Goal: Check status: Check status

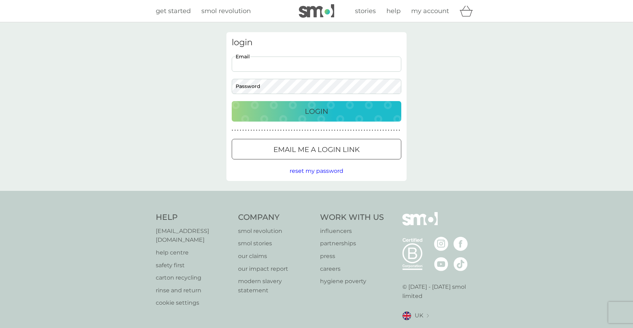
type input "[PERSON_NAME][EMAIL_ADDRESS][PERSON_NAME][DOMAIN_NAME]"
click at [317, 111] on button "Login" at bounding box center [317, 111] width 170 height 20
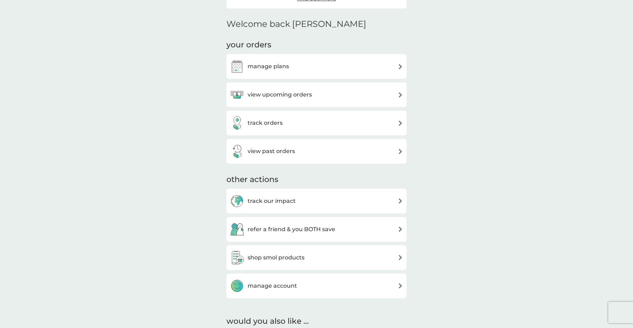
scroll to position [173, 0]
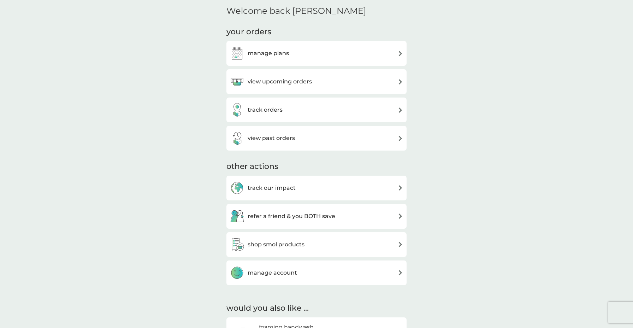
click at [269, 106] on h3 "track orders" at bounding box center [265, 109] width 35 height 9
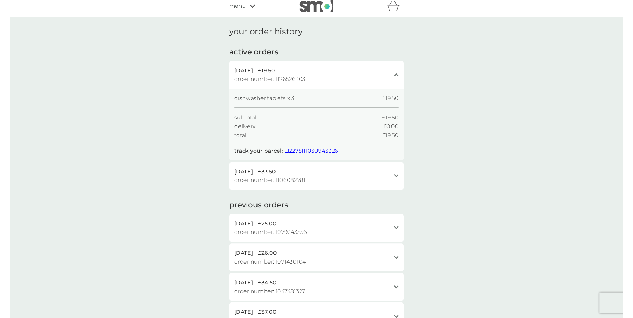
scroll to position [6, 0]
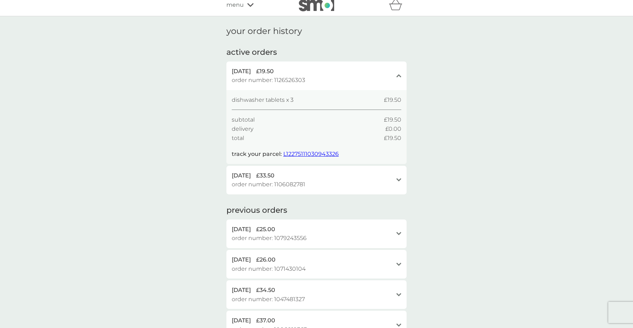
click at [312, 153] on span "L12275111030943326" at bounding box center [310, 154] width 55 height 7
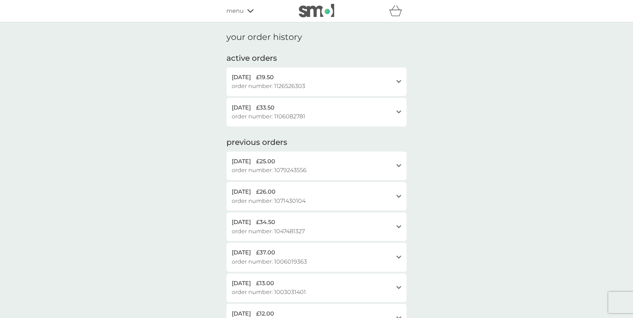
scroll to position [0, 0]
click at [250, 10] on icon at bounding box center [250, 11] width 6 height 4
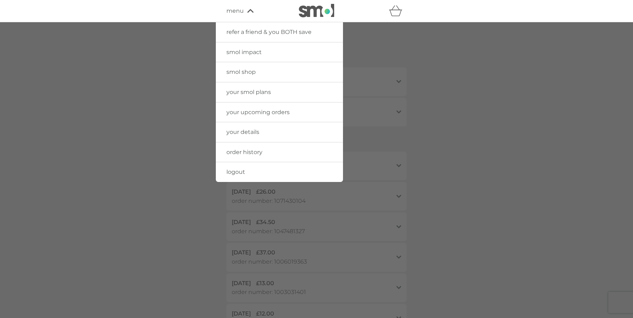
click at [331, 12] on img at bounding box center [316, 10] width 35 height 13
click at [530, 94] on div at bounding box center [316, 181] width 633 height 318
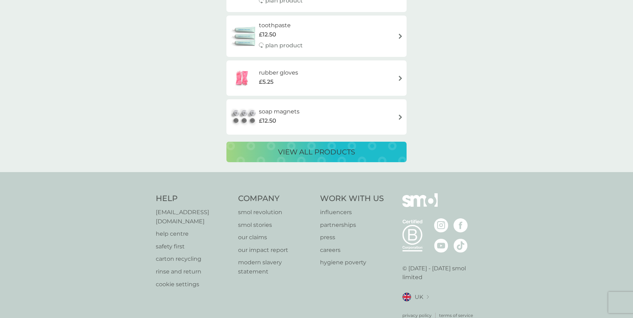
scroll to position [1224, 0]
click at [206, 208] on p "[EMAIL_ADDRESS][DOMAIN_NAME]" at bounding box center [193, 217] width 75 height 18
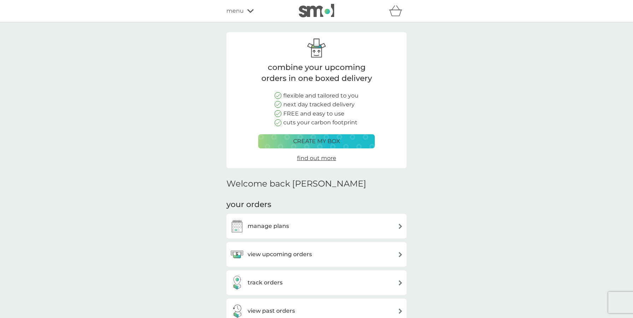
scroll to position [0, 0]
click at [248, 10] on icon at bounding box center [250, 11] width 6 height 4
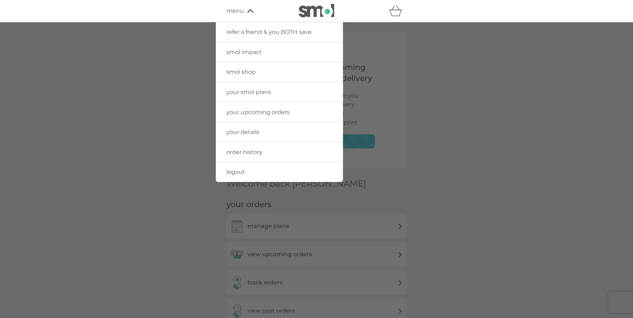
scroll to position [0, 0]
drag, startPoint x: 491, startPoint y: 104, endPoint x: 497, endPoint y: 102, distance: 6.1
click at [491, 104] on div at bounding box center [316, 181] width 633 height 318
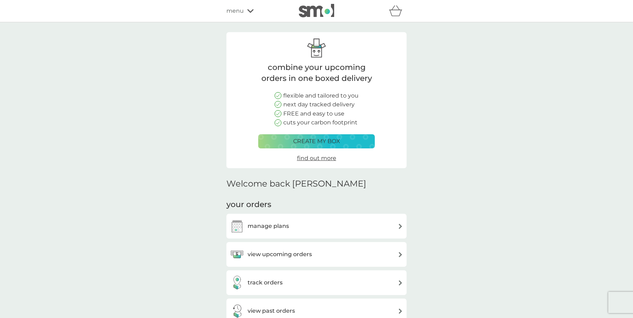
scroll to position [0, 0]
click at [260, 283] on h3 "track orders" at bounding box center [265, 282] width 35 height 9
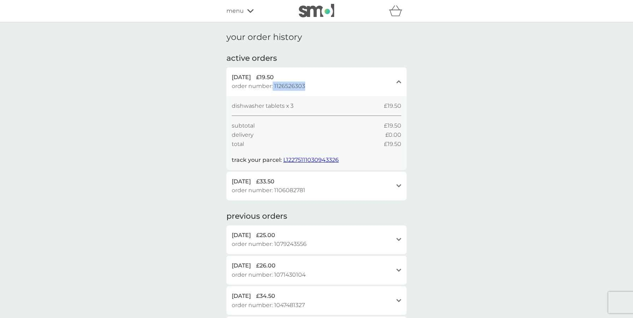
drag, startPoint x: 306, startPoint y: 85, endPoint x: 273, endPoint y: 85, distance: 32.9
click at [273, 85] on div "5 Oct 2025 £19.50 order number: 1126526303" at bounding box center [312, 82] width 161 height 18
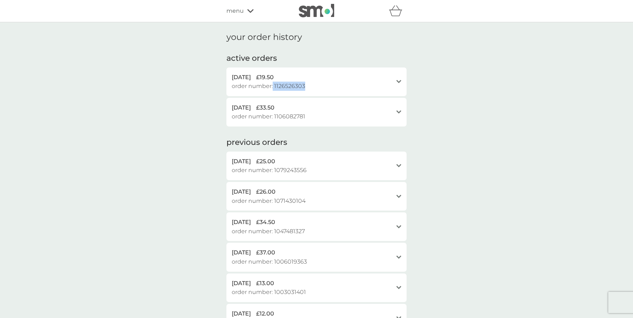
copy span "1126526303"
